Goal: Transaction & Acquisition: Purchase product/service

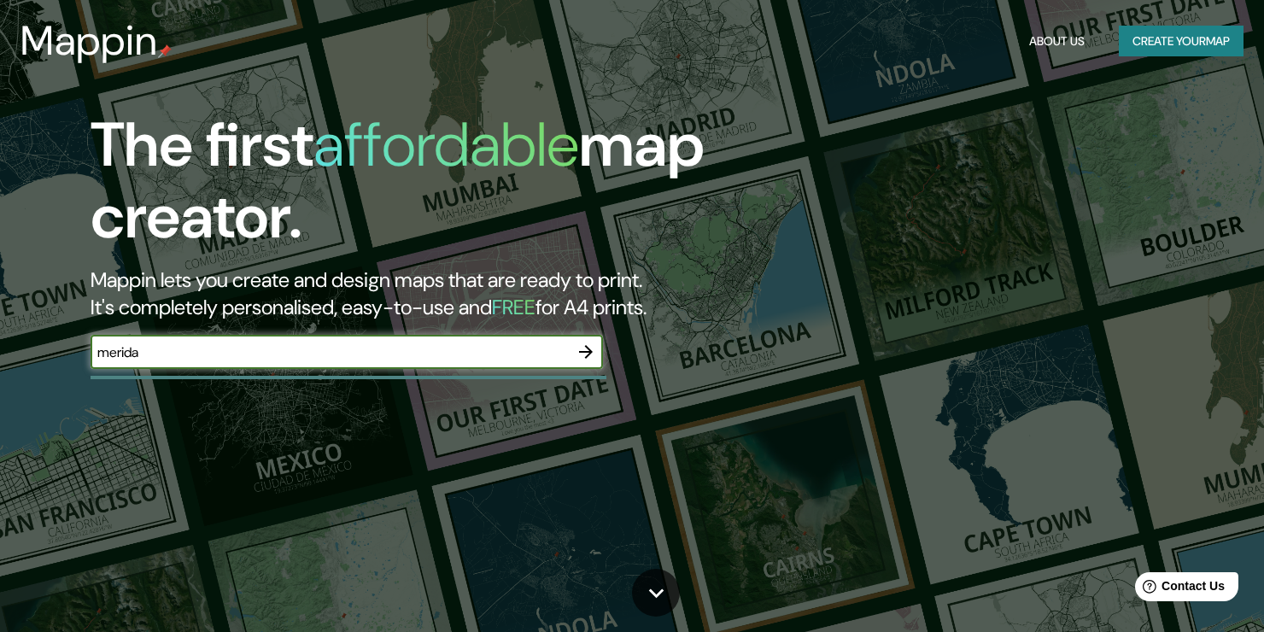
type input "merida"
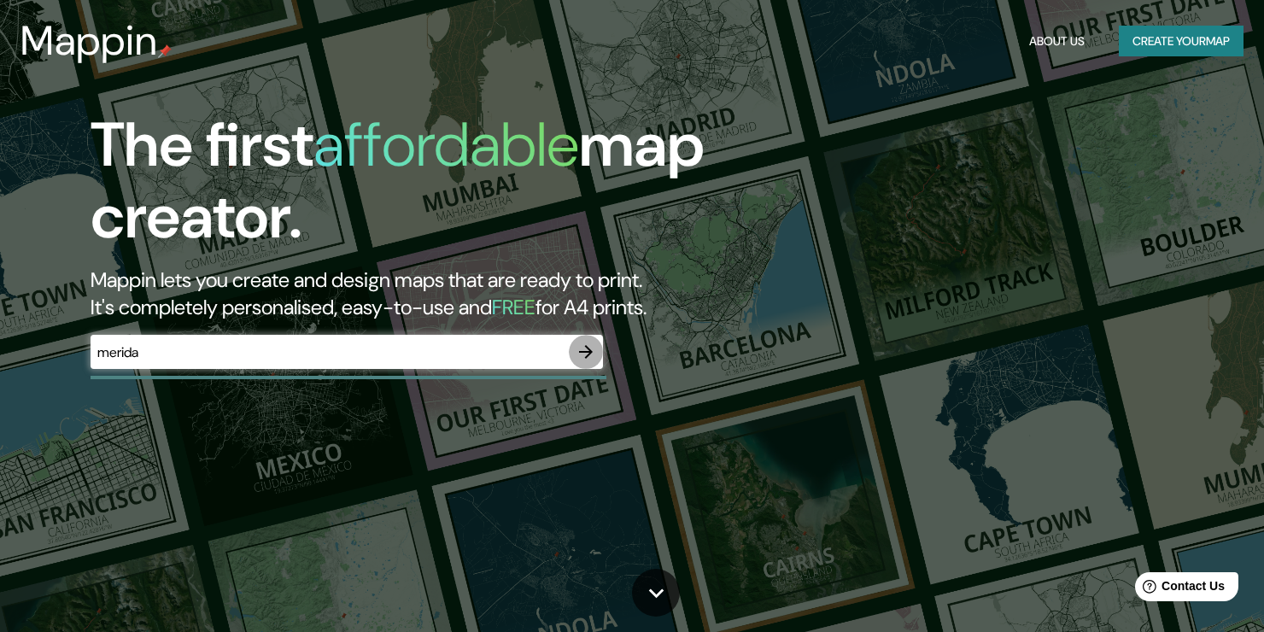
click at [581, 354] on icon "button" at bounding box center [586, 352] width 21 height 21
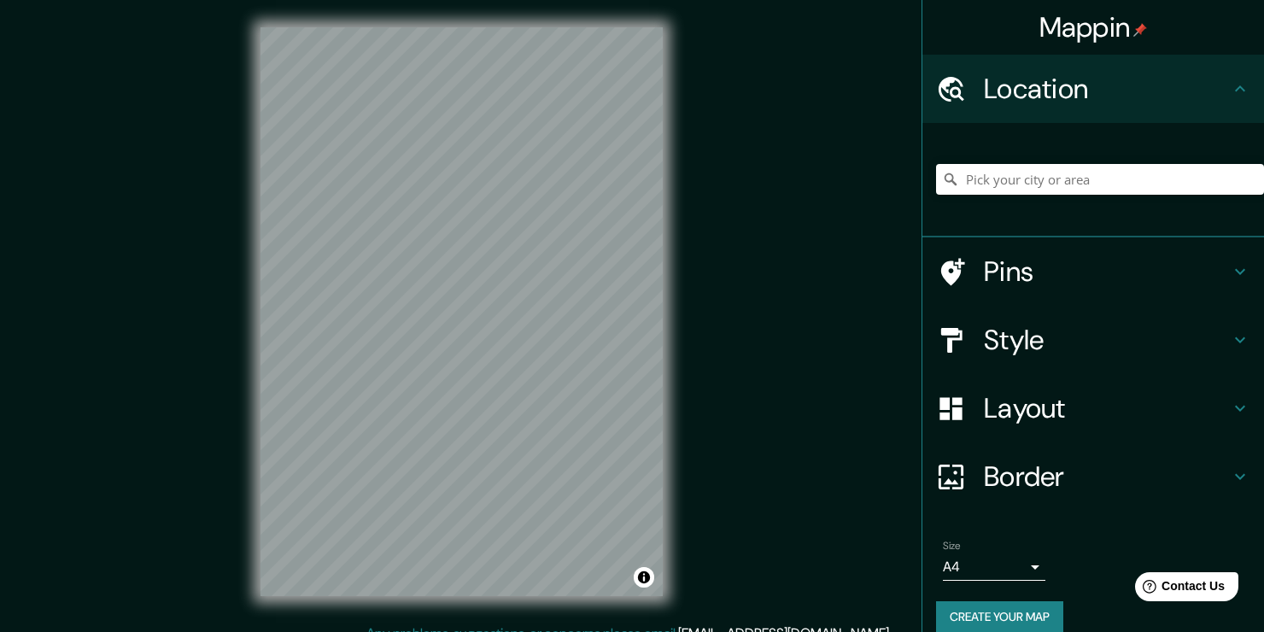
click at [1027, 563] on body "Mappin Location Pins Style Layout Border Choose a border. Hint : you can make l…" at bounding box center [632, 316] width 1264 height 632
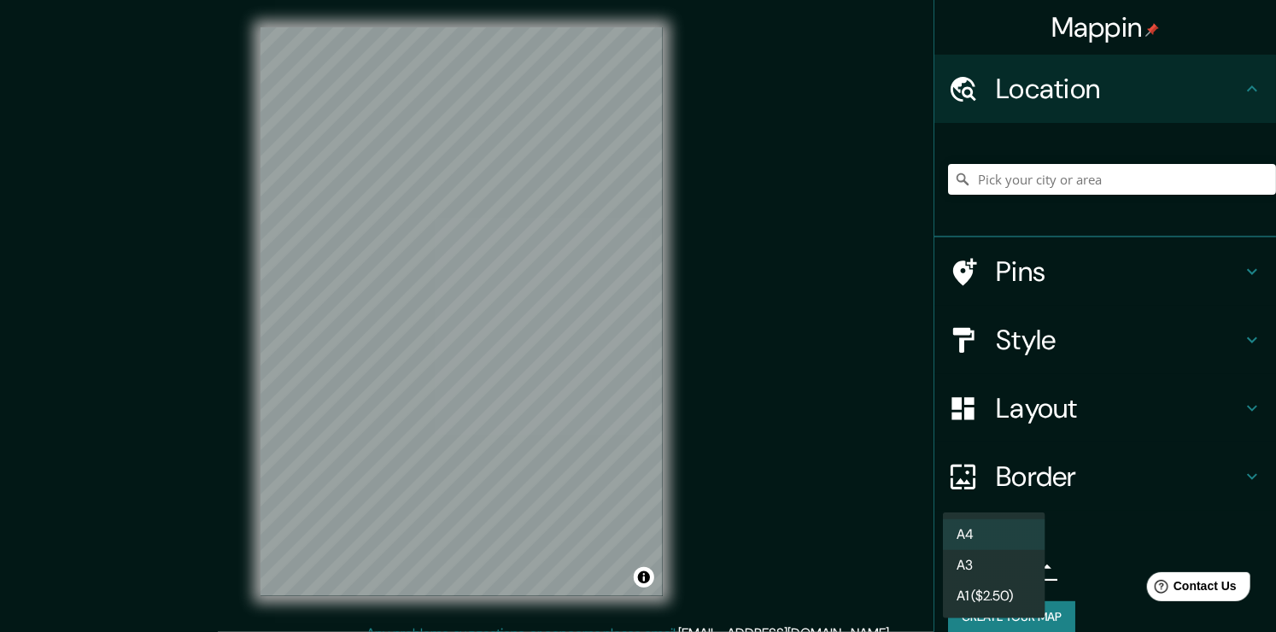
click at [996, 605] on li "A1 ($2.50)" at bounding box center [994, 596] width 103 height 31
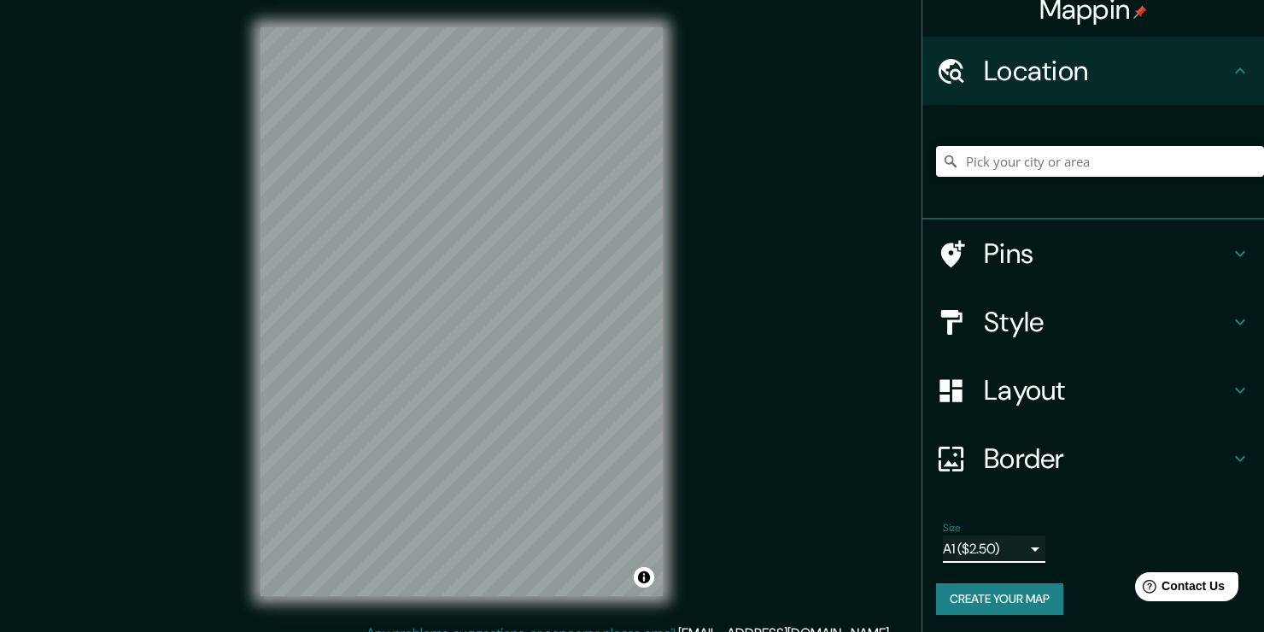
scroll to position [21, 0]
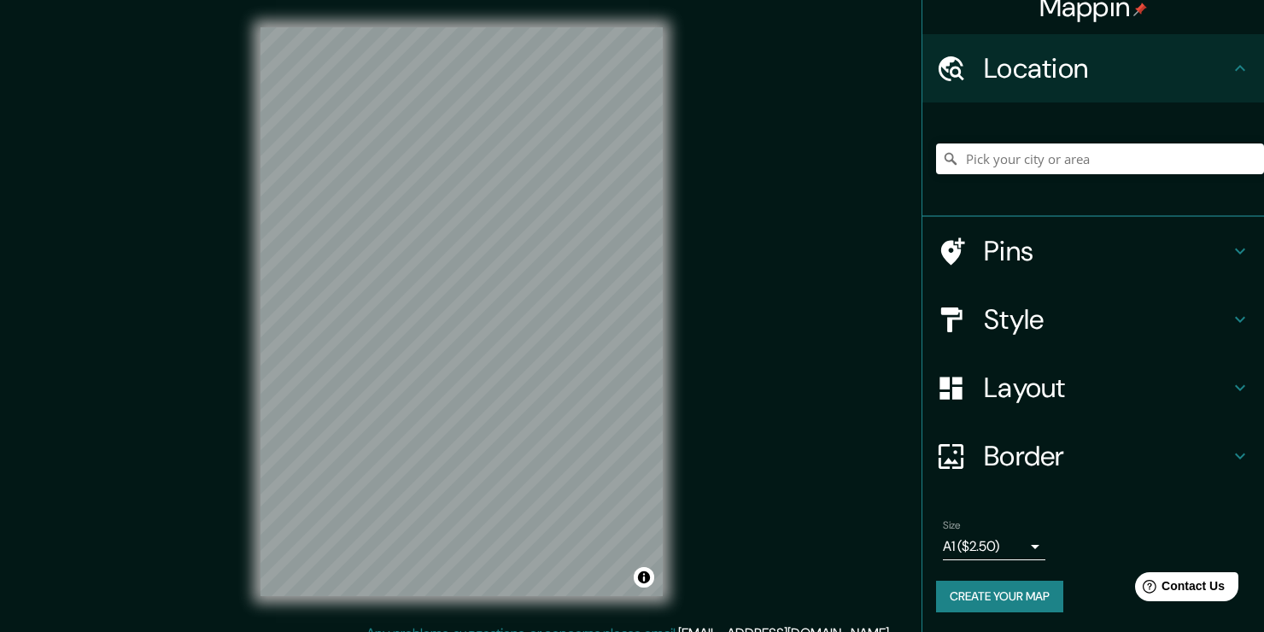
click at [714, 486] on div "Mappin Location Pins Style Layout Border Choose a border. Hint : you can make l…" at bounding box center [632, 325] width 1264 height 651
click at [1014, 537] on body "Mappin Location Pins Style Layout Border Choose a border. Hint : you can make l…" at bounding box center [632, 316] width 1264 height 632
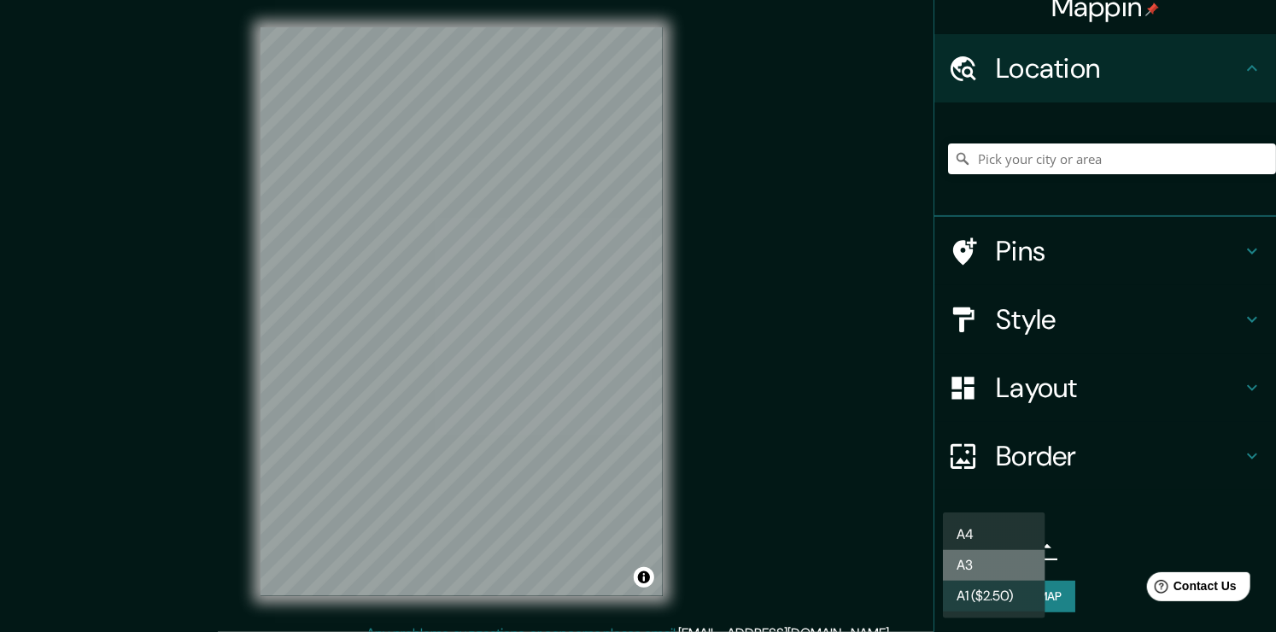
click at [1017, 554] on li "A3" at bounding box center [994, 565] width 103 height 31
type input "a4"
